Goal: Find specific page/section: Find specific page/section

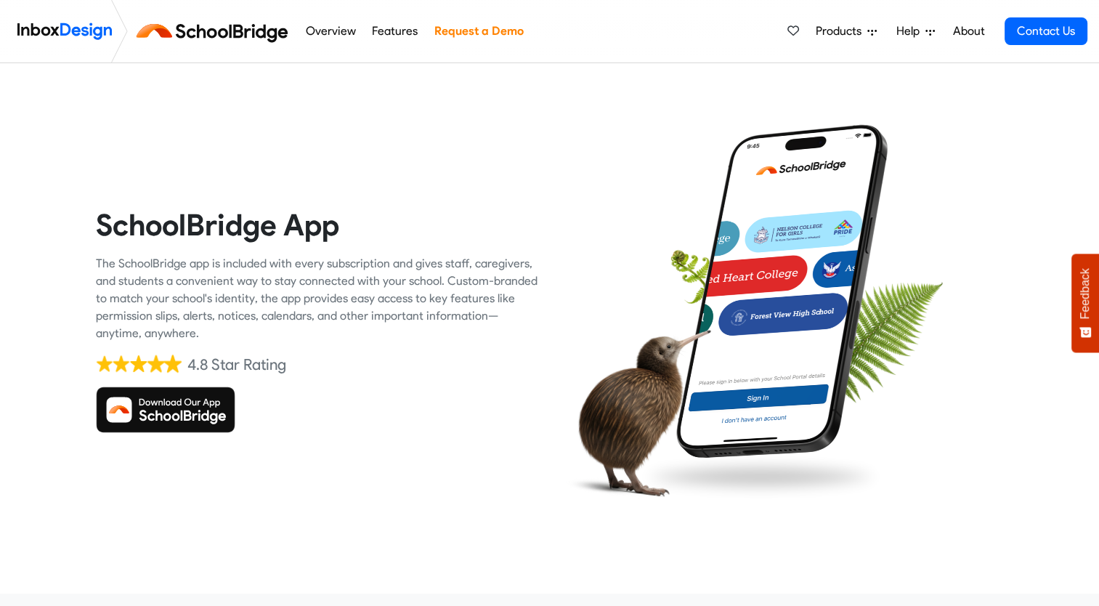
click at [184, 399] on img at bounding box center [165, 409] width 139 height 46
click at [171, 420] on img at bounding box center [165, 409] width 139 height 46
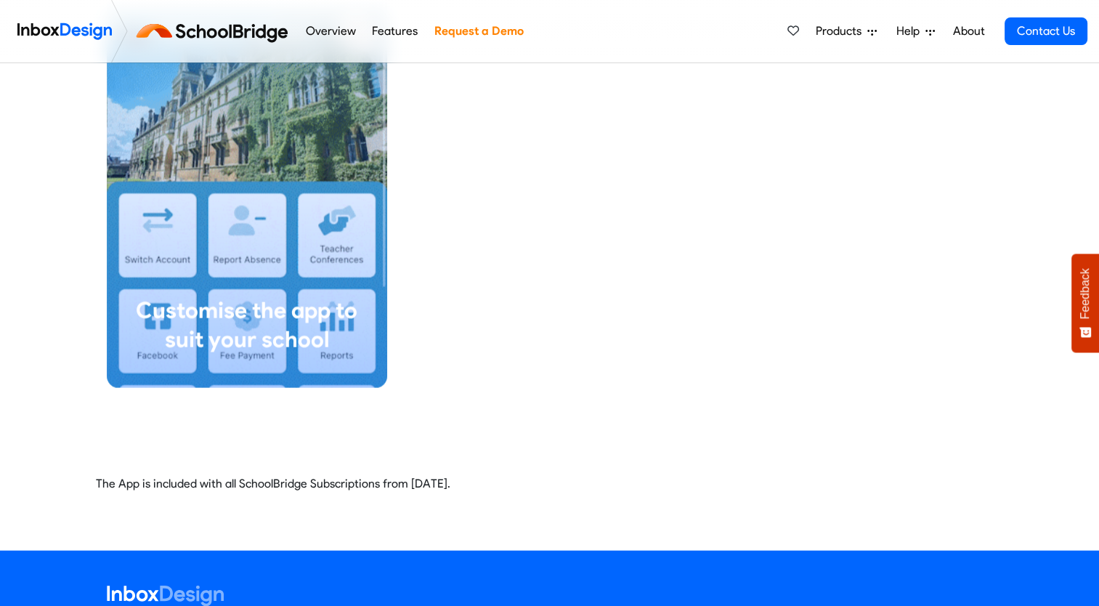
scroll to position [3502, 0]
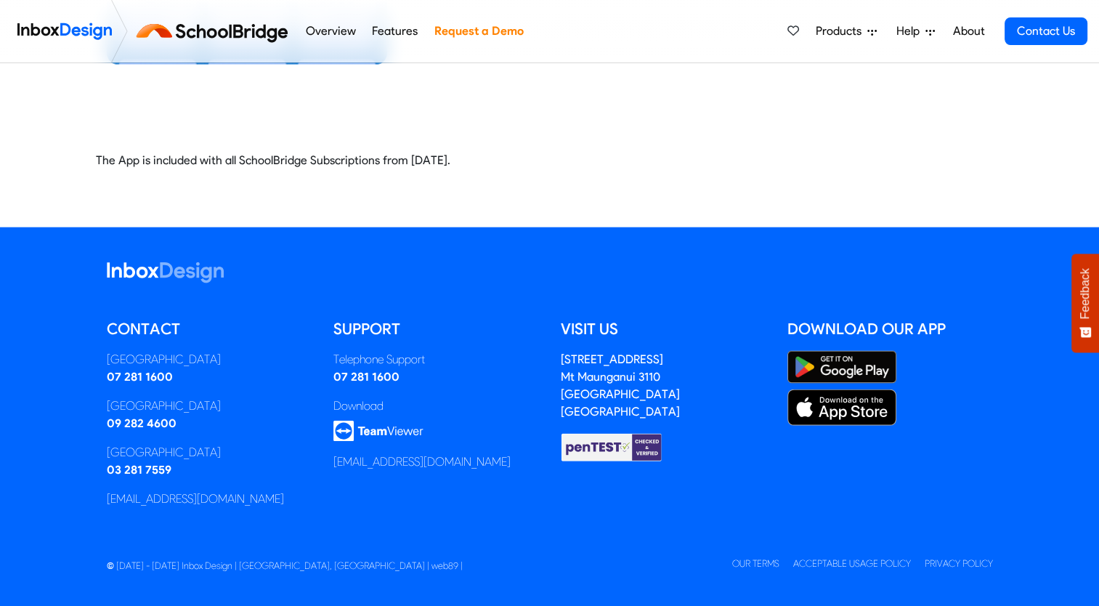
click at [841, 365] on img at bounding box center [841, 367] width 109 height 33
